Goal: Transaction & Acquisition: Purchase product/service

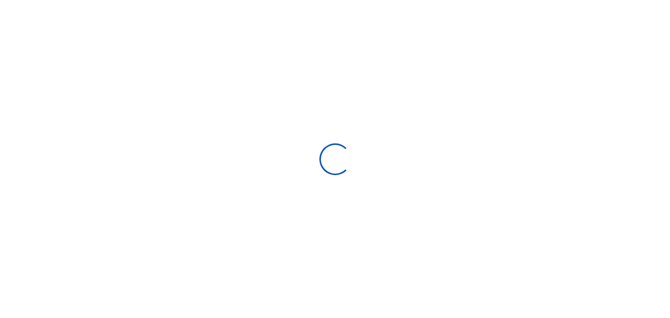
scroll to position [8, 8]
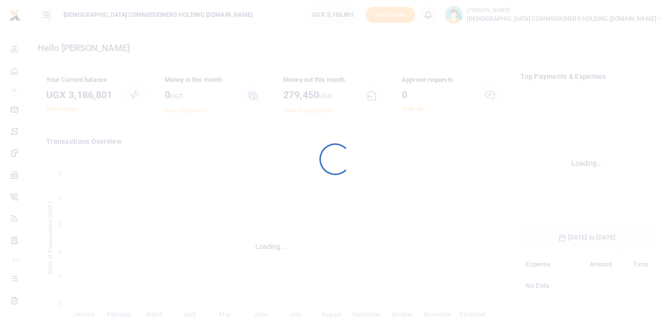
scroll to position [148, 126]
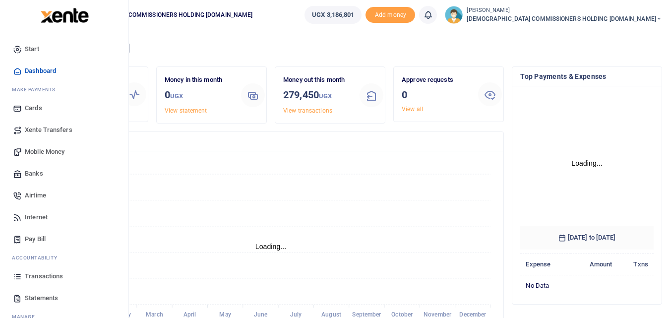
click at [43, 150] on span "Mobile Money" at bounding box center [45, 152] width 40 height 10
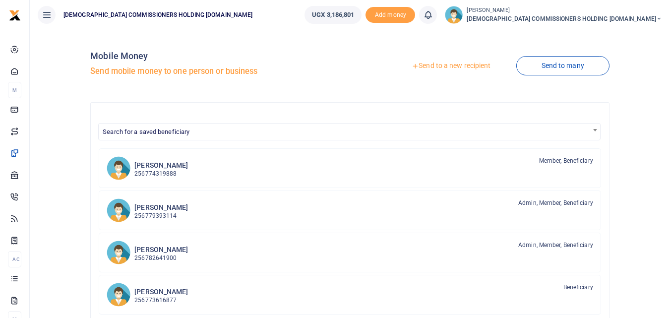
click at [458, 66] on link "Send to a new recipient" at bounding box center [450, 66] width 129 height 18
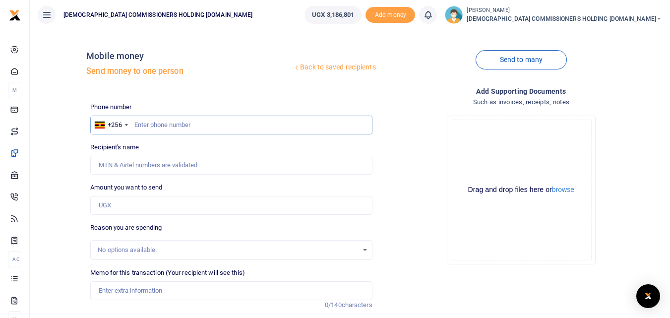
click at [169, 125] on input "text" at bounding box center [231, 125] width 282 height 19
type input "783899207"
type input "Nabaasa Brenda"
type input "783899207"
click at [131, 203] on input "Amount you want to send" at bounding box center [231, 205] width 282 height 19
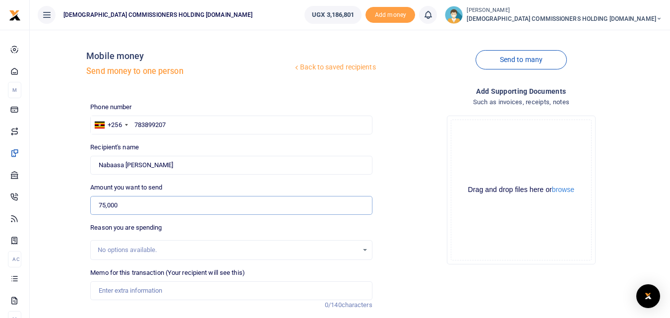
type input "75,000"
click at [130, 290] on input "Memo for this transaction (Your recipient will see this)" at bounding box center [231, 290] width 282 height 19
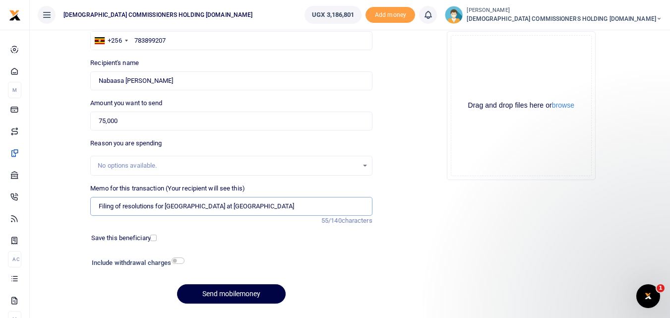
scroll to position [99, 0]
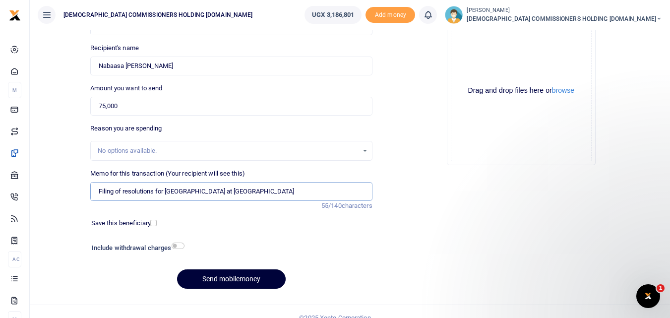
type input "Filing of resolutions for Namirembe Guest House at URSB"
click at [229, 276] on button "Send mobilemoney" at bounding box center [231, 278] width 109 height 19
